Goal: Task Accomplishment & Management: Manage account settings

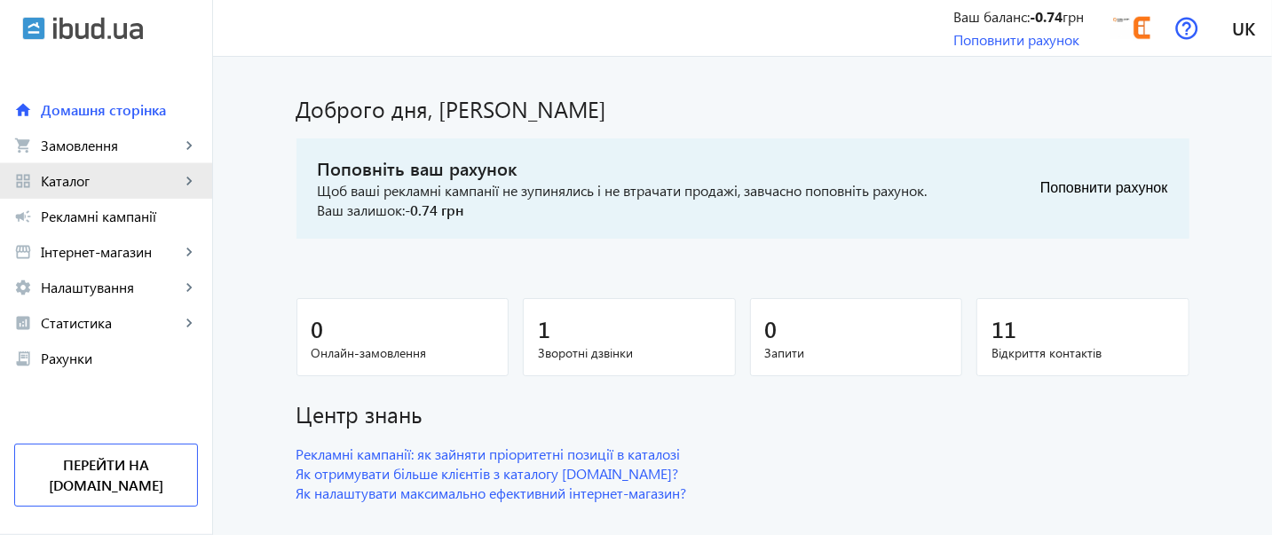
click at [47, 186] on span "Каталог" at bounding box center [110, 181] width 139 height 18
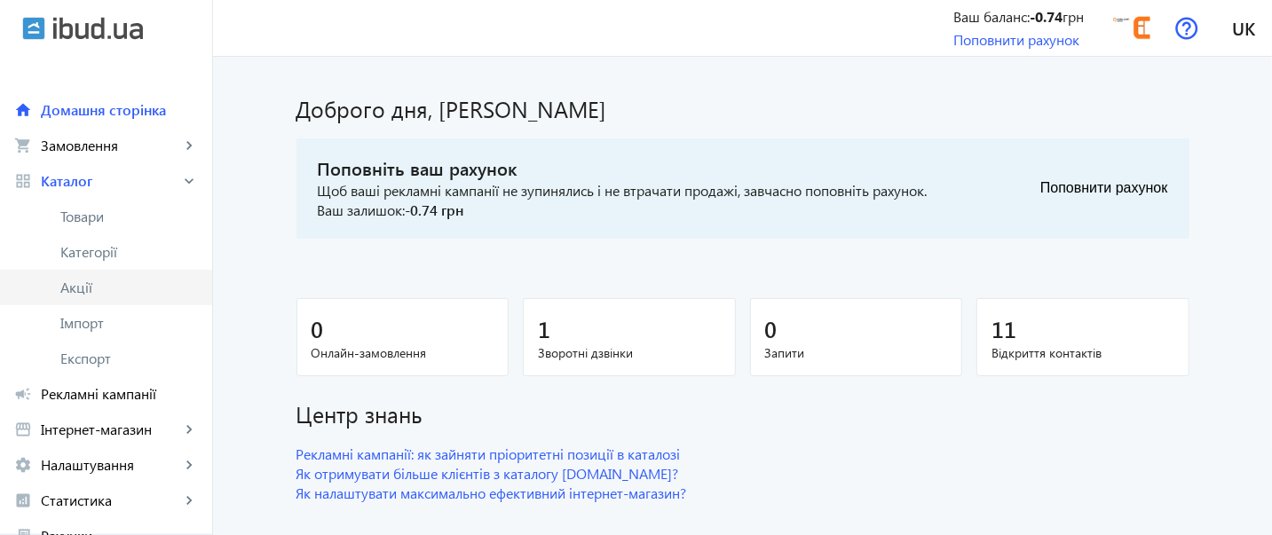
click at [99, 288] on span "Акції" at bounding box center [129, 288] width 138 height 18
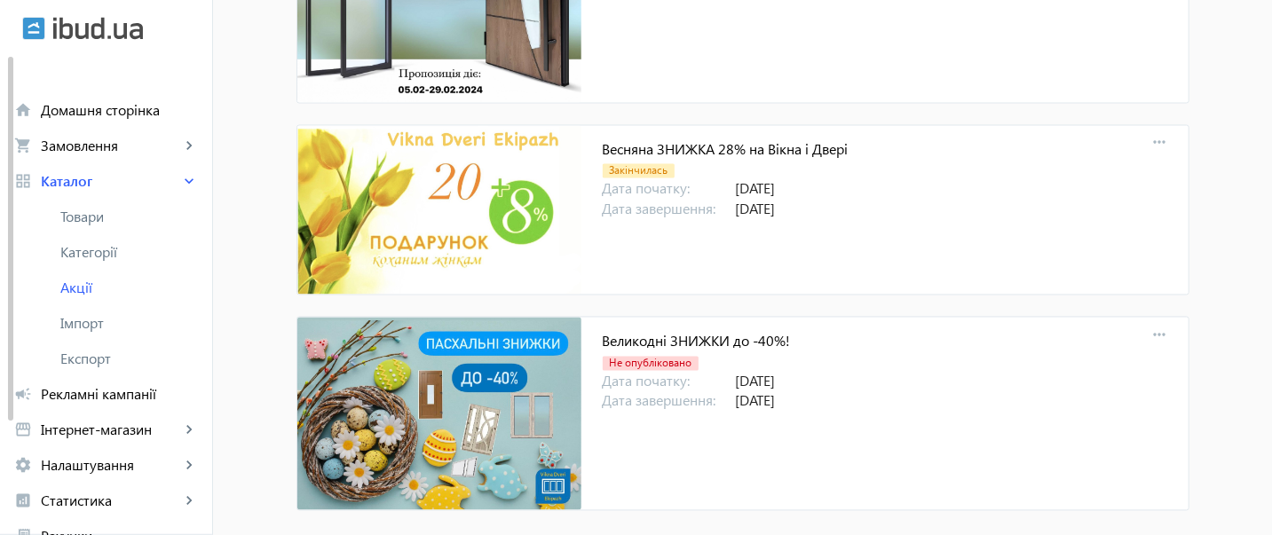
scroll to position [5732, 0]
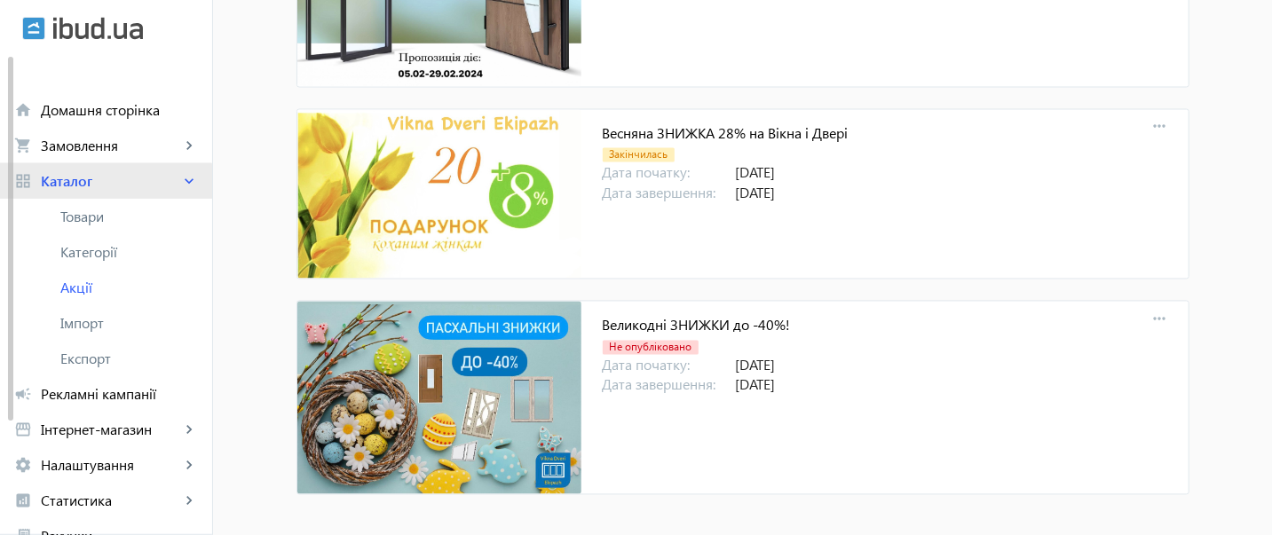
click at [98, 193] on link "grid_view Каталог keyboard_arrow_right" at bounding box center [106, 181] width 212 height 36
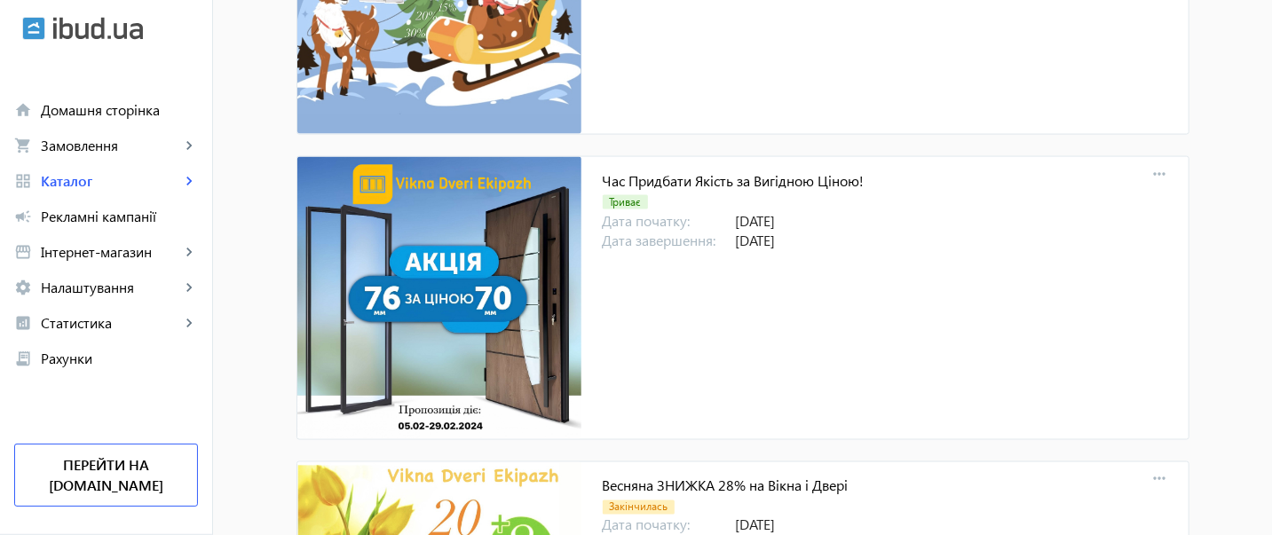
scroll to position [5377, 0]
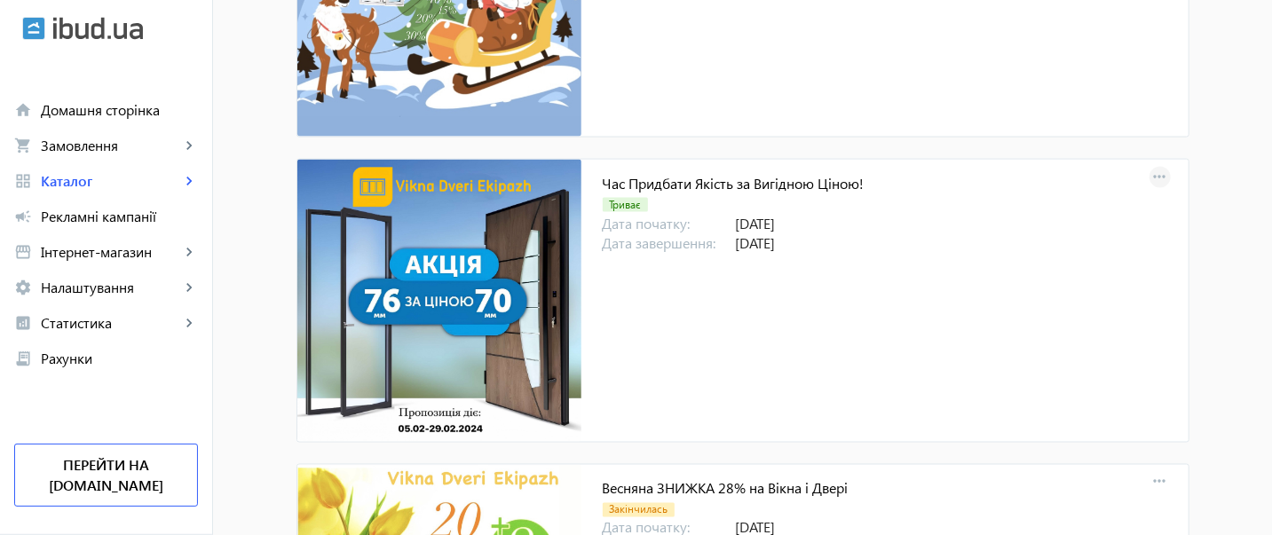
click at [1160, 165] on mat-icon "more_horiz" at bounding box center [1160, 177] width 25 height 25
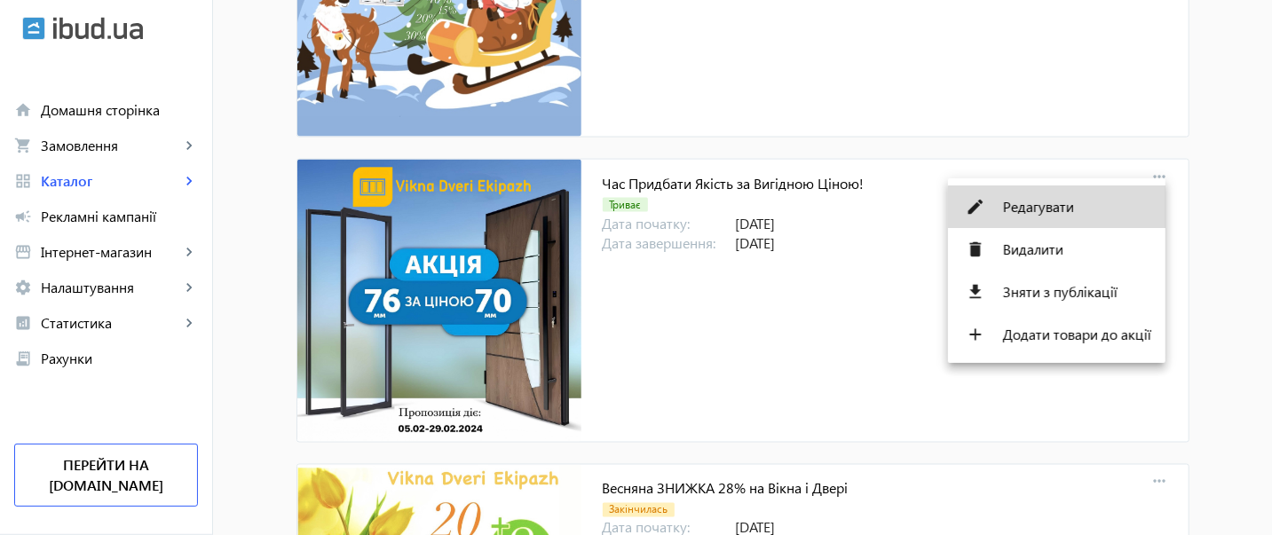
click at [1077, 208] on span "Редагувати" at bounding box center [1077, 207] width 148 height 14
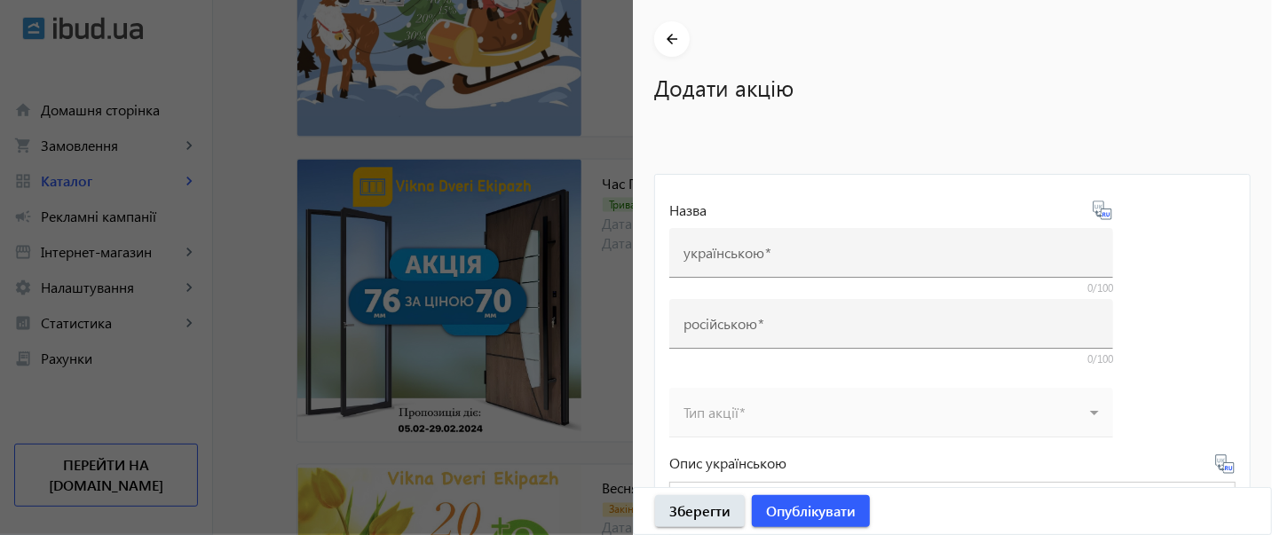
type input "Час Придбати Якість за Вигідною Ціною!"
type input "Время Купить Качество по выгодной цене!"
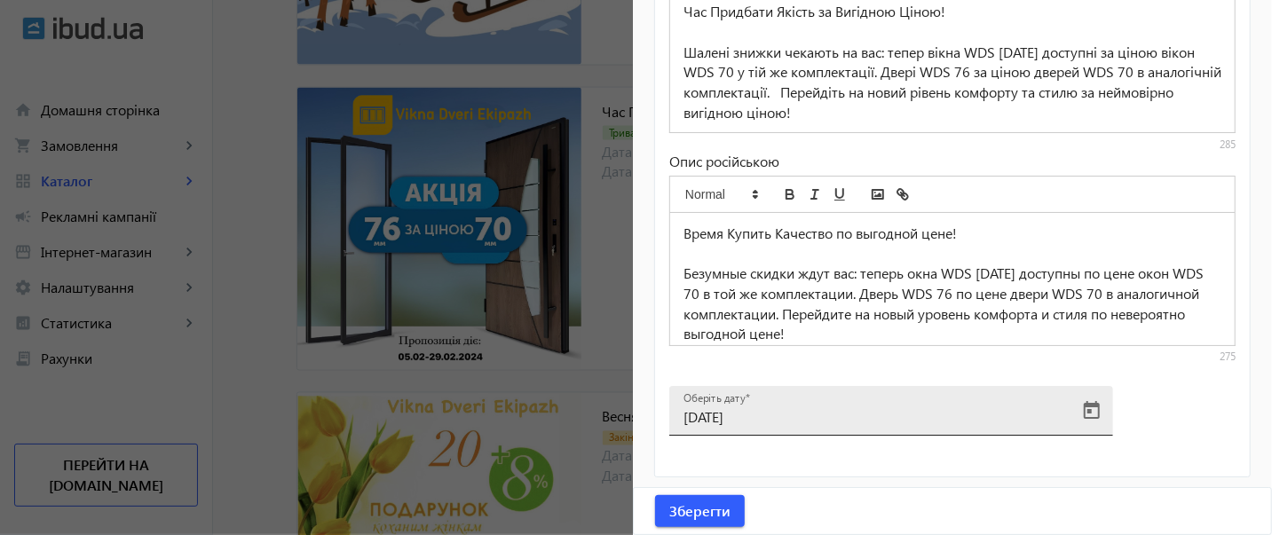
scroll to position [5693, 0]
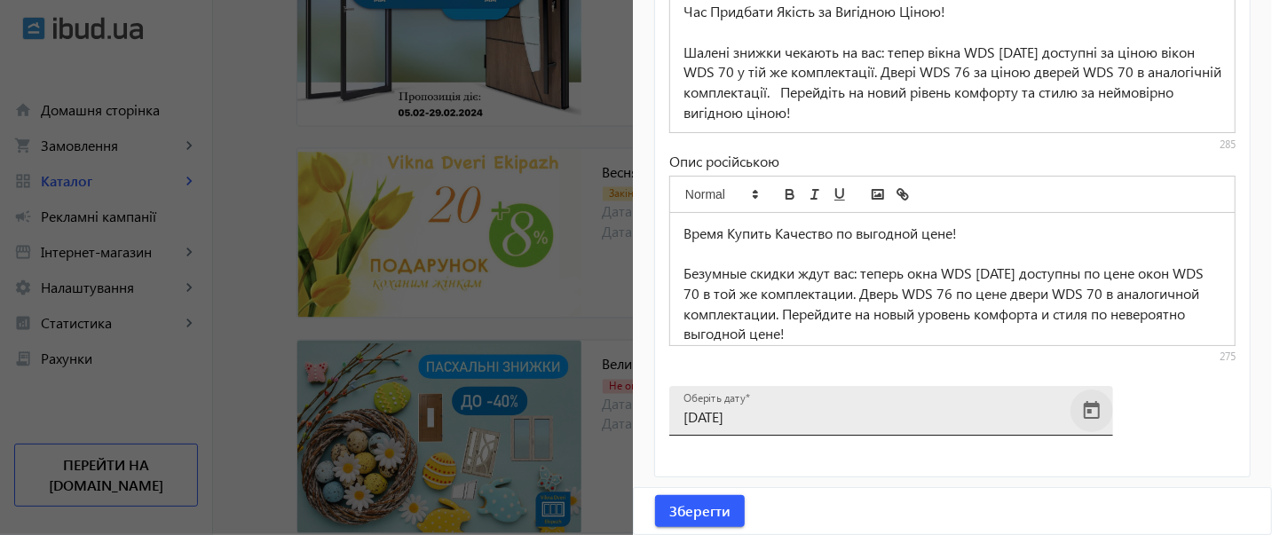
click at [1094, 409] on span "Open calendar" at bounding box center [1091, 411] width 43 height 43
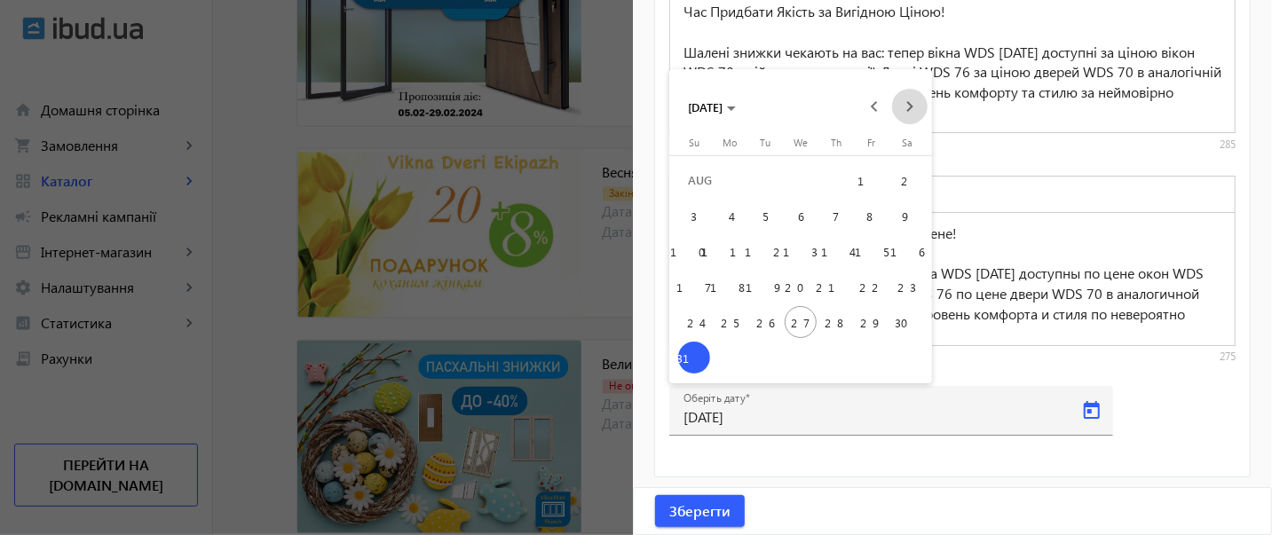
click at [915, 106] on span "Next month" at bounding box center [910, 107] width 36 height 36
click at [731, 289] on span "15" at bounding box center [730, 287] width 32 height 32
type input "[DATE]"
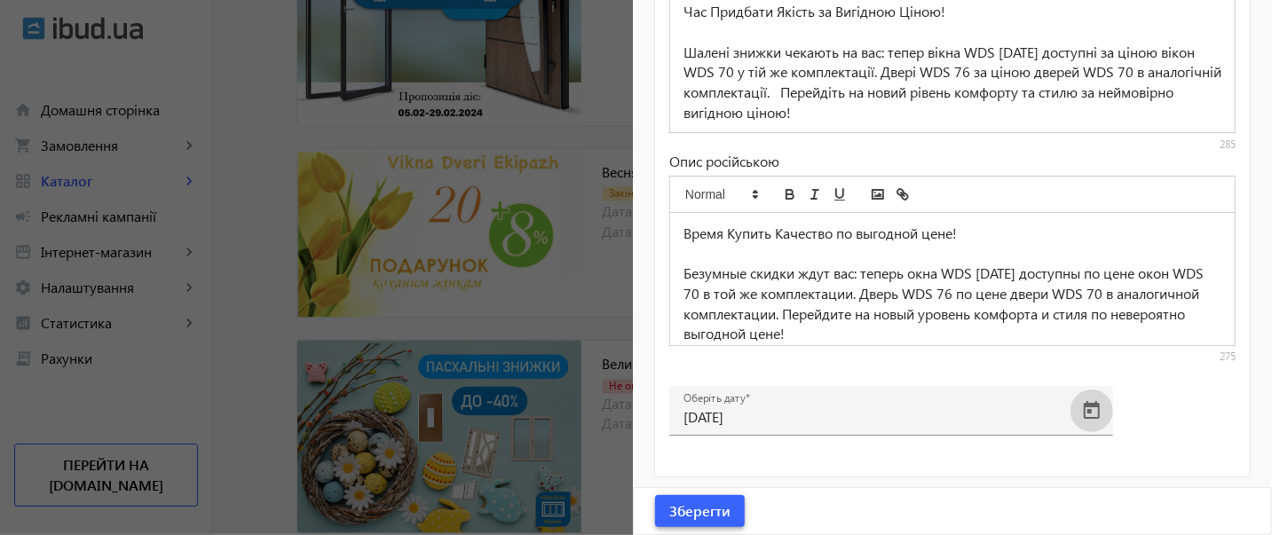
click at [700, 515] on span "Зберегти" at bounding box center [699, 511] width 61 height 20
click at [701, 519] on span "Зберегти" at bounding box center [699, 511] width 61 height 20
click at [235, 288] on div at bounding box center [636, 267] width 1272 height 535
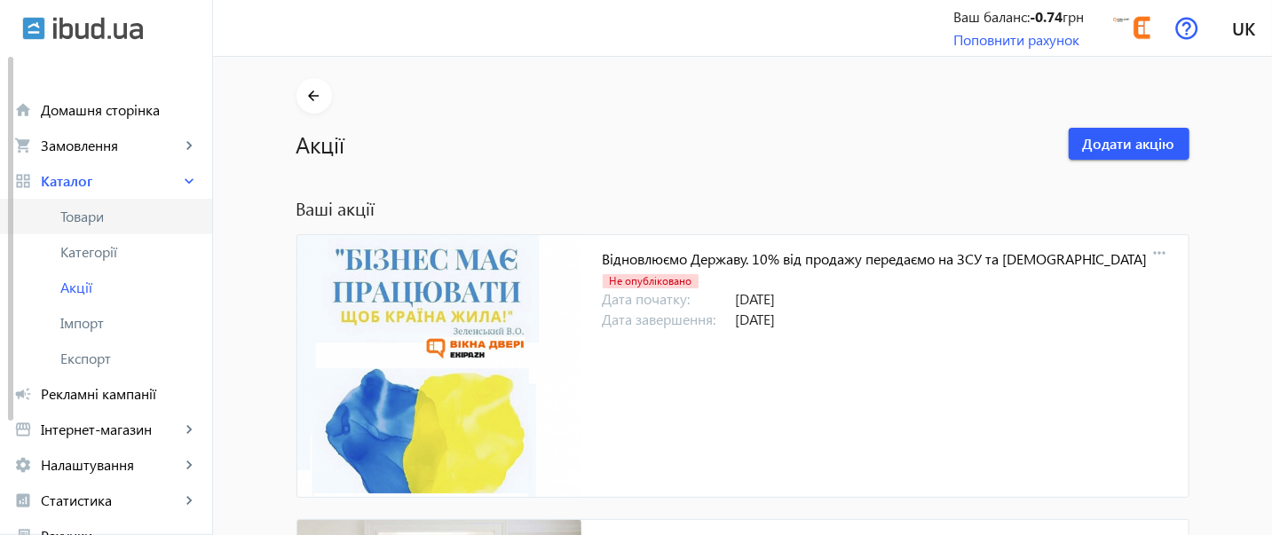
drag, startPoint x: 103, startPoint y: 209, endPoint x: 120, endPoint y: 218, distance: 19.5
click at [103, 209] on span "Товари" at bounding box center [129, 217] width 138 height 18
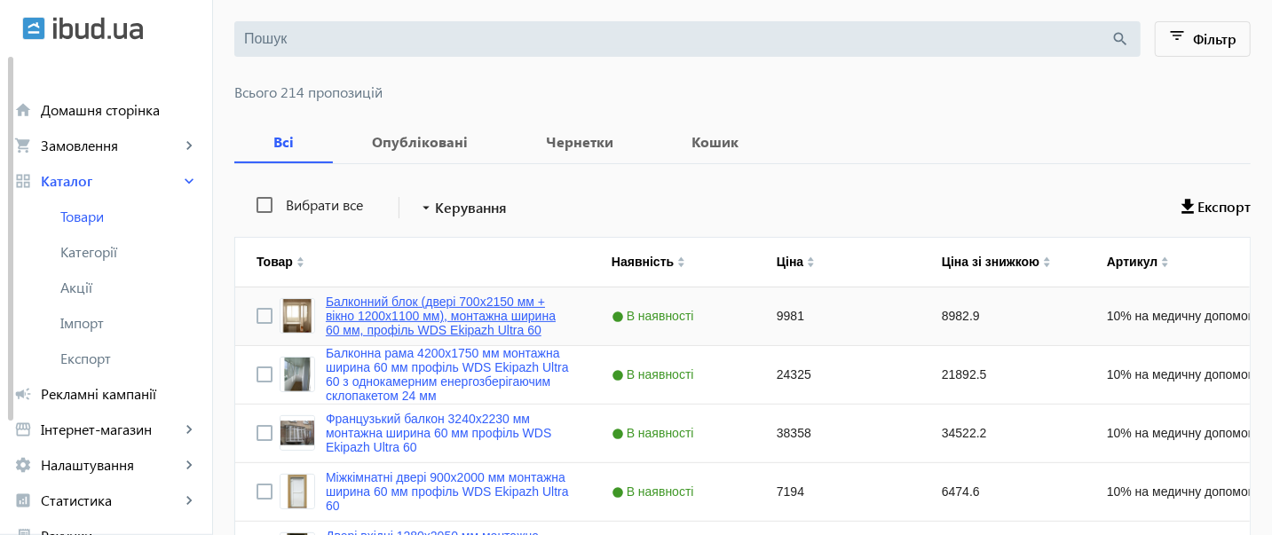
scroll to position [158, 0]
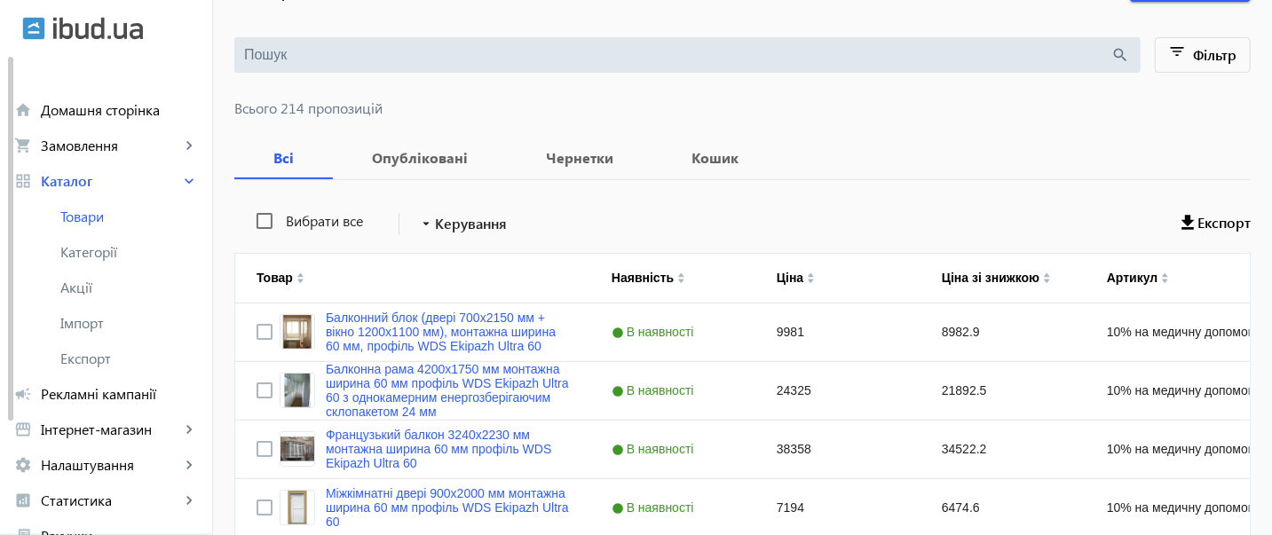
click at [491, 108] on span "Всього 214 пропозицій" at bounding box center [742, 108] width 1016 height 14
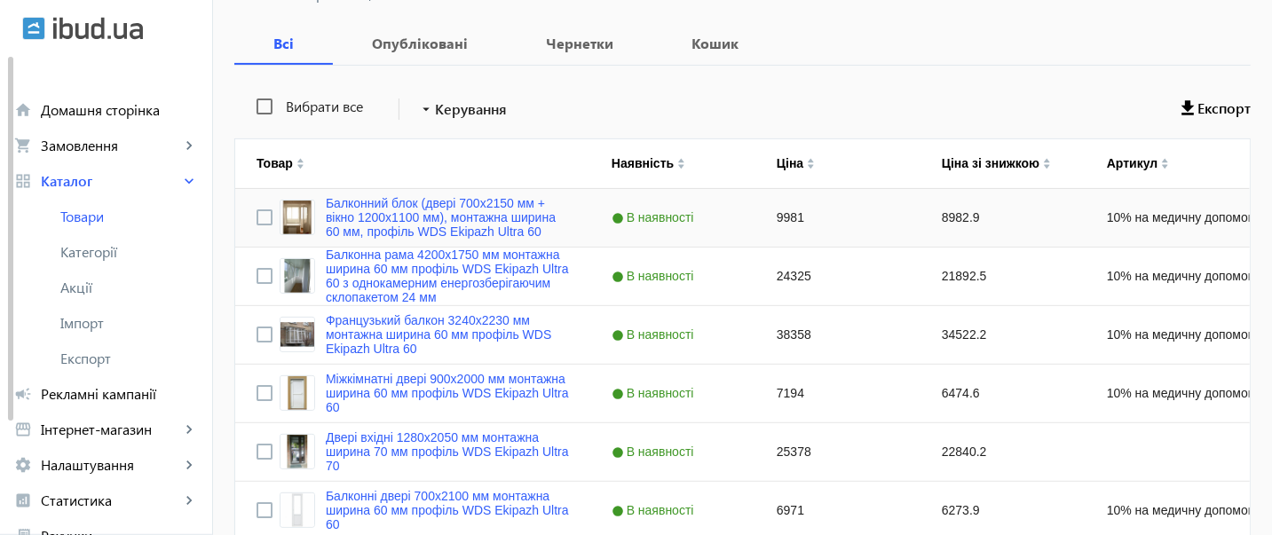
scroll to position [315, 0]
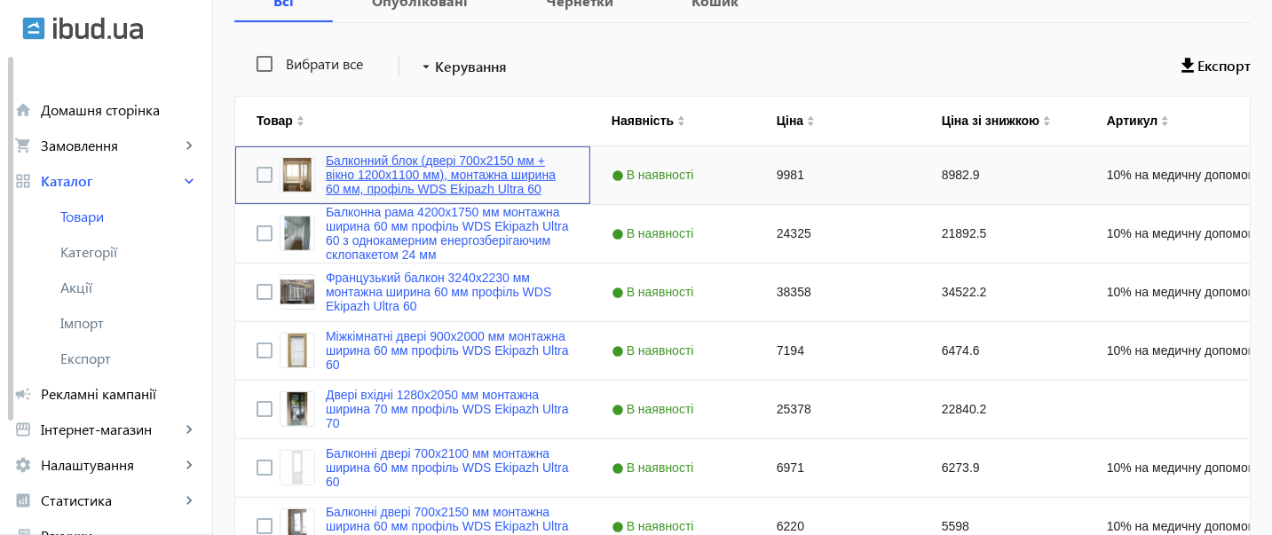
click at [416, 159] on link "Балконний блок (двері 700х2150 мм + вікно 1200х1100 мм), монтажна ширина 60 мм,…" at bounding box center [447, 175] width 243 height 43
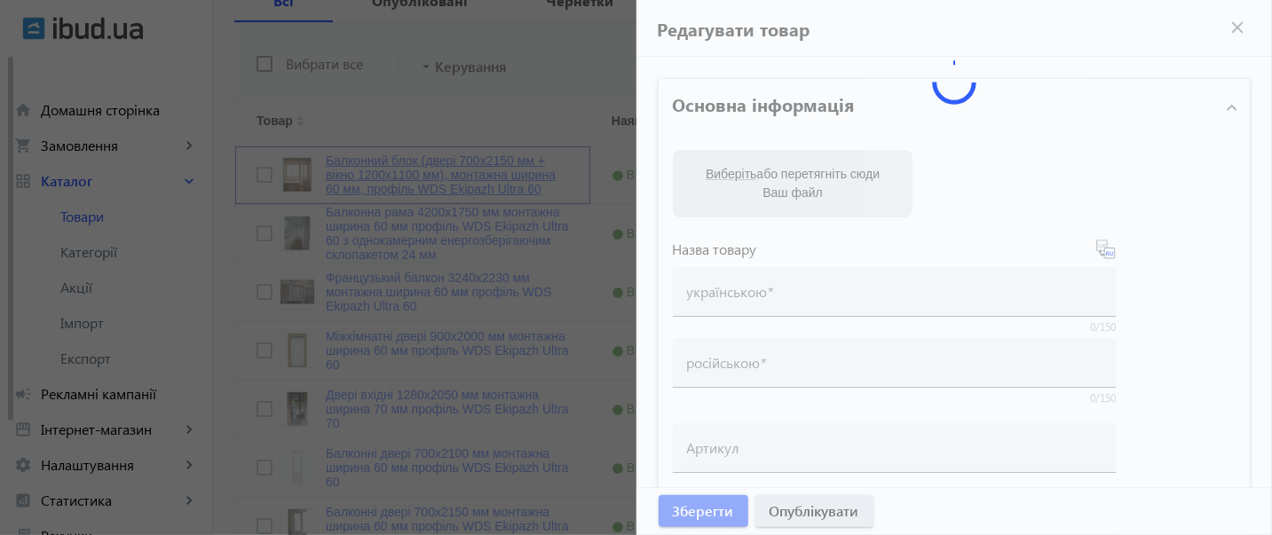
type input "Балконний блок (двері 700х2150 мм + вікно 1200х1100 мм), монтажна ширина 60 мм,…"
type input "Балконный блок (дверь 700х2150 мм + окно 1200х1100 мм), монтажная ширина 60 мм,…"
type input "10% на медичну допомогу пораненим"
checkbox input "true"
type input "9981"
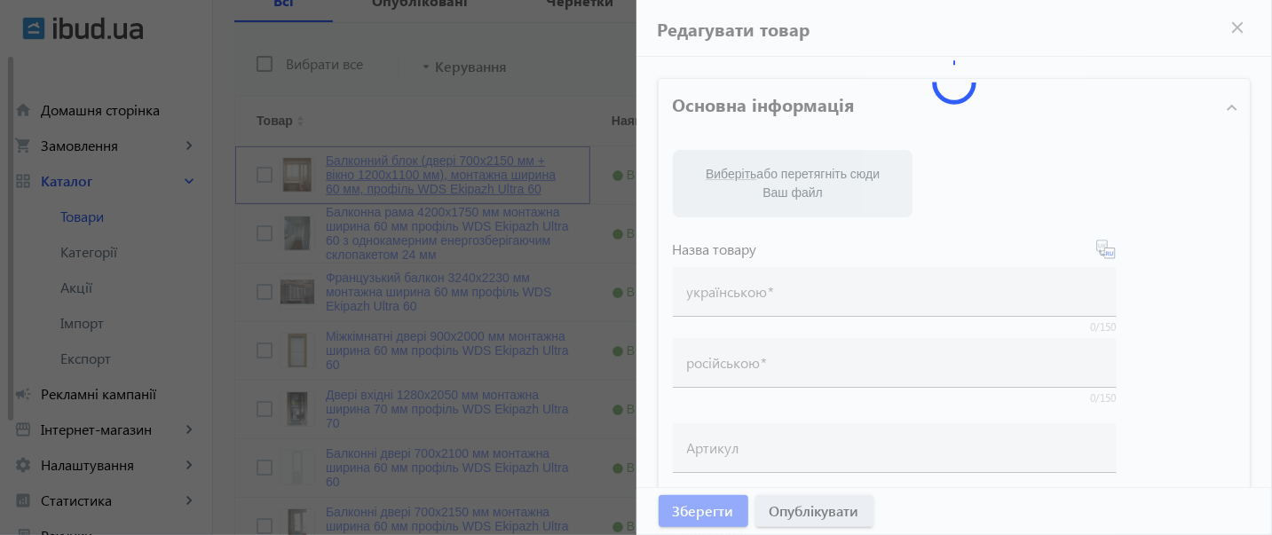
type input "1"
type input "Куплю балконний блок"
type input "Куплю балконный блок"
type textarea "Якісний енергозберігаючий балконний блок з 3-камерного профілю WDS Ekipazh Ultr…"
type textarea "Loremipsumdo sitametconsectetu adipiscin elit se 1-d eiusmodte incidid UTL Etdo…"
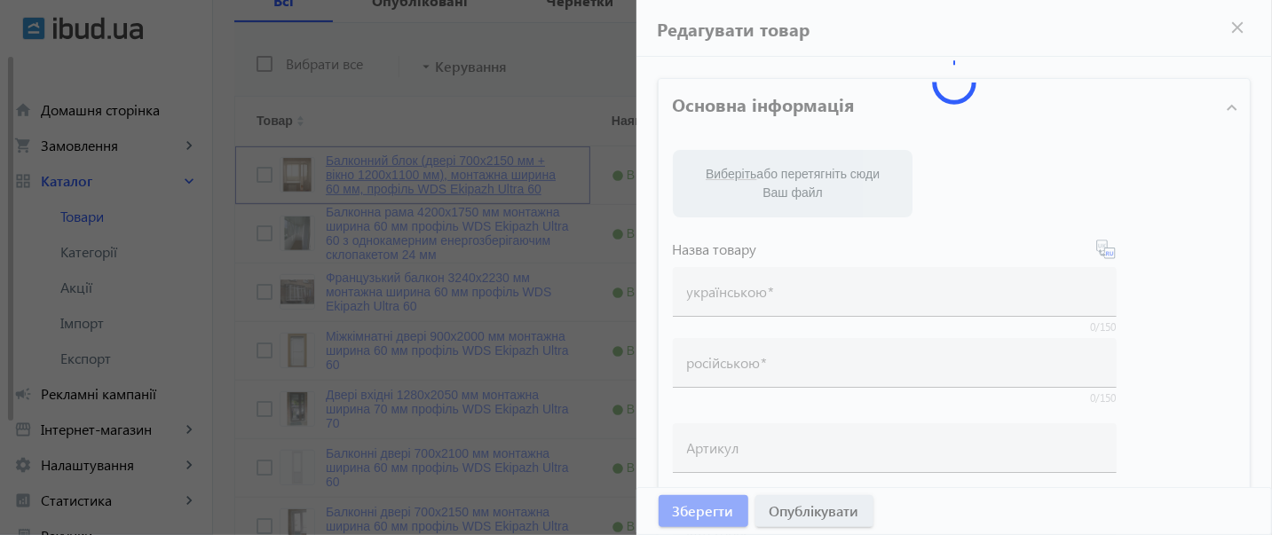
type input "балконні двері, балконні блоки, балкони, вихід на балкон, балконні двері хмельн…"
type input "балконные двери, балконные блоки, балконы, выход на балкон, балконные двери [PE…"
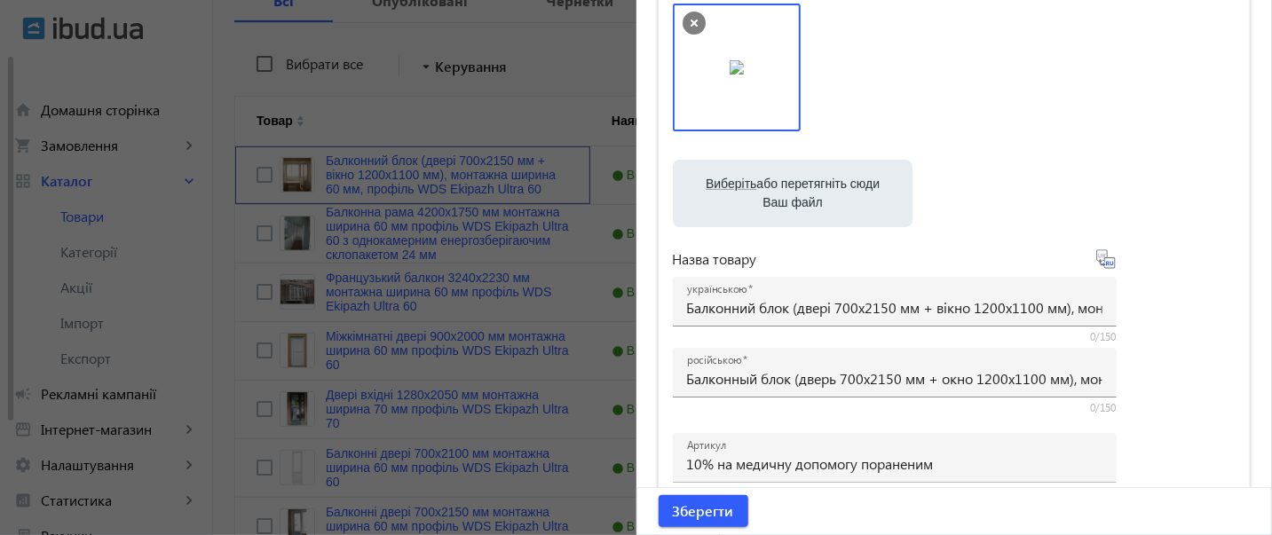
scroll to position [0, 0]
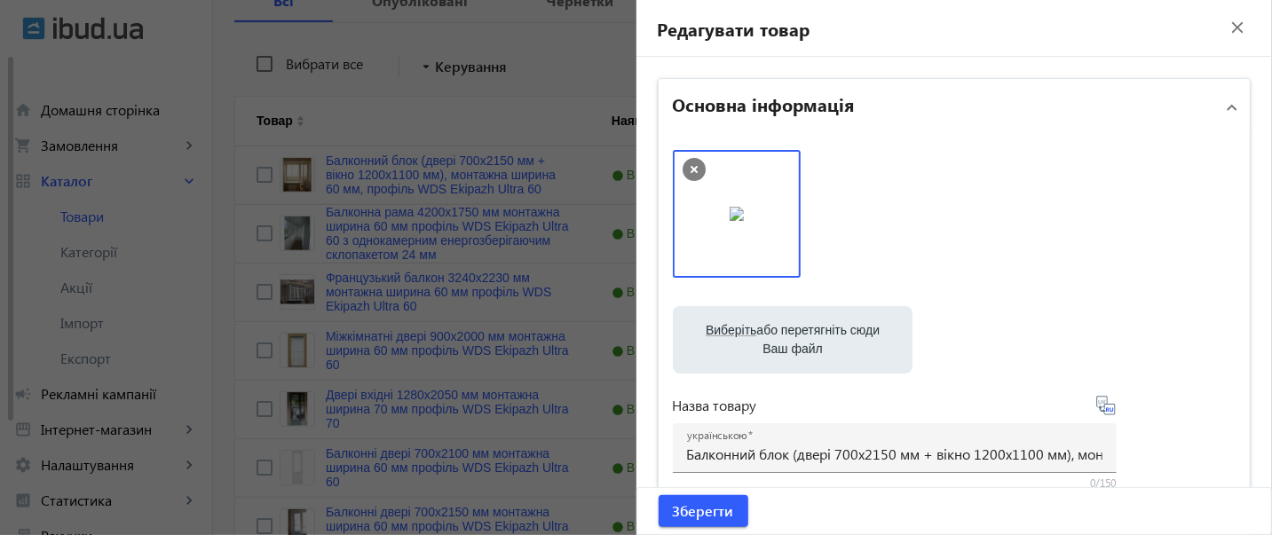
click at [532, 114] on div at bounding box center [636, 267] width 1272 height 535
